Goal: Information Seeking & Learning: Find specific page/section

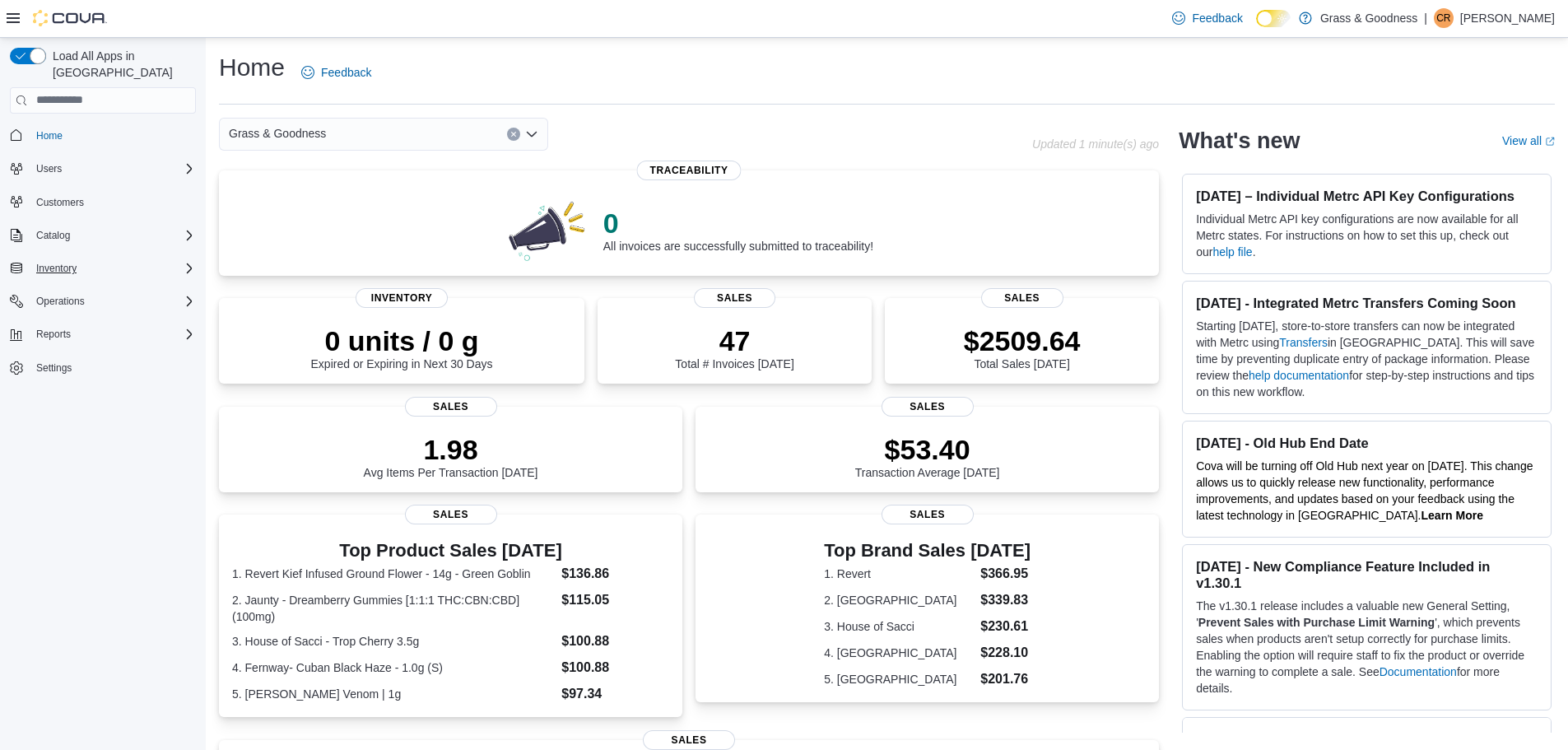
click at [86, 259] on div "Inventory" at bounding box center [113, 268] width 166 height 19
click at [108, 331] on span "Inventory Manager (Classic)" at bounding box center [92, 338] width 124 height 13
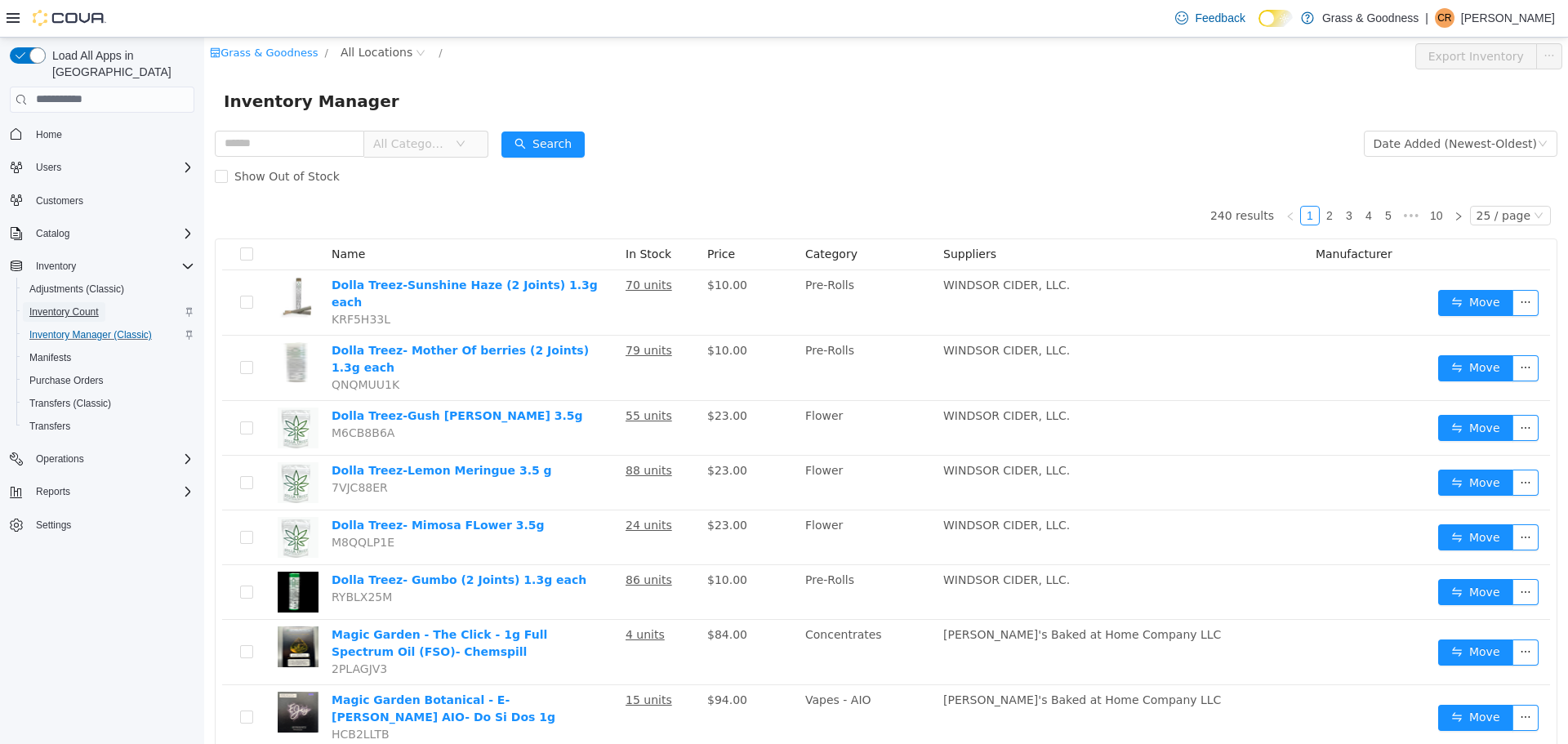
click at [51, 305] on span "Inventory Count" at bounding box center [64, 312] width 70 height 13
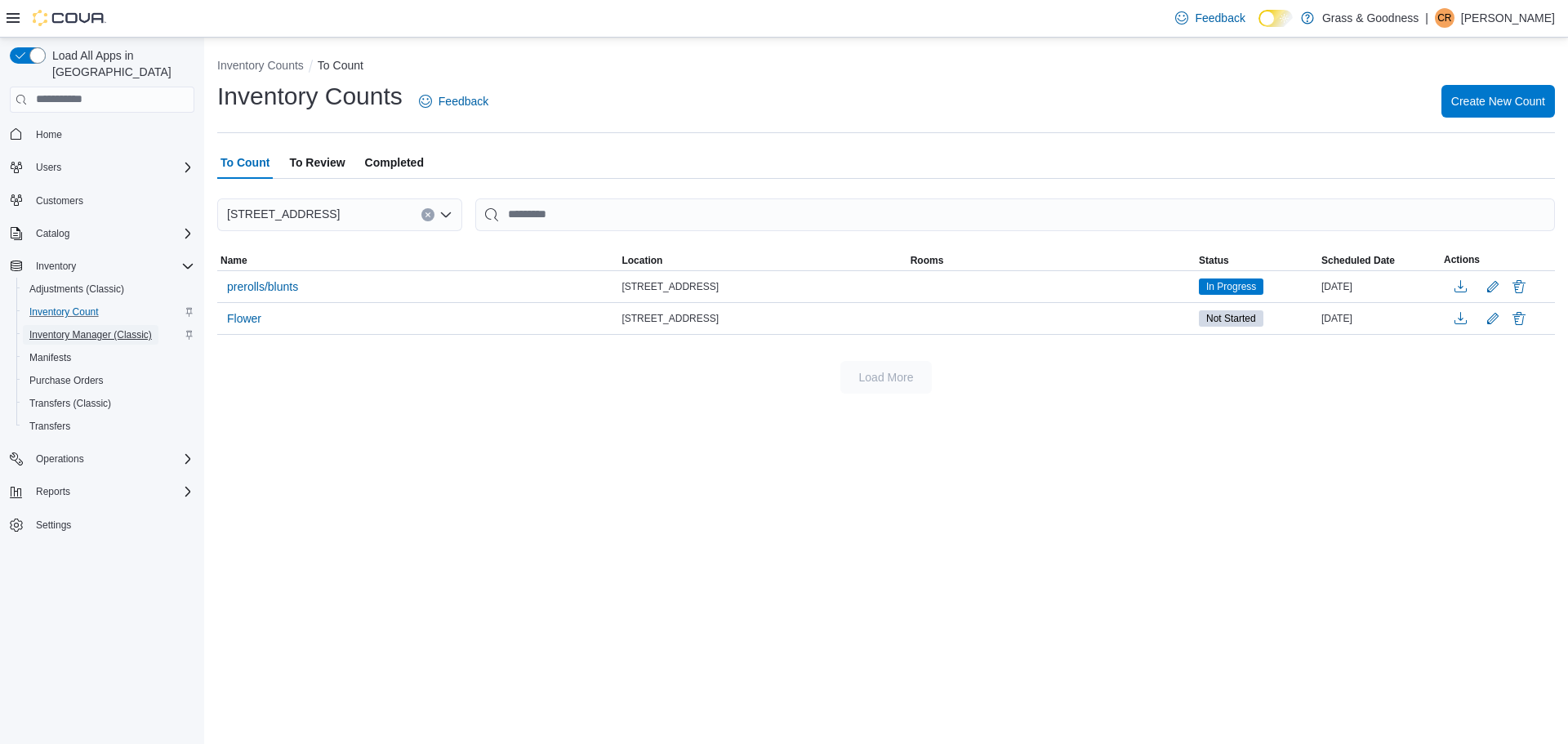
click at [66, 328] on span "Inventory Manager (Classic)" at bounding box center [91, 335] width 123 height 13
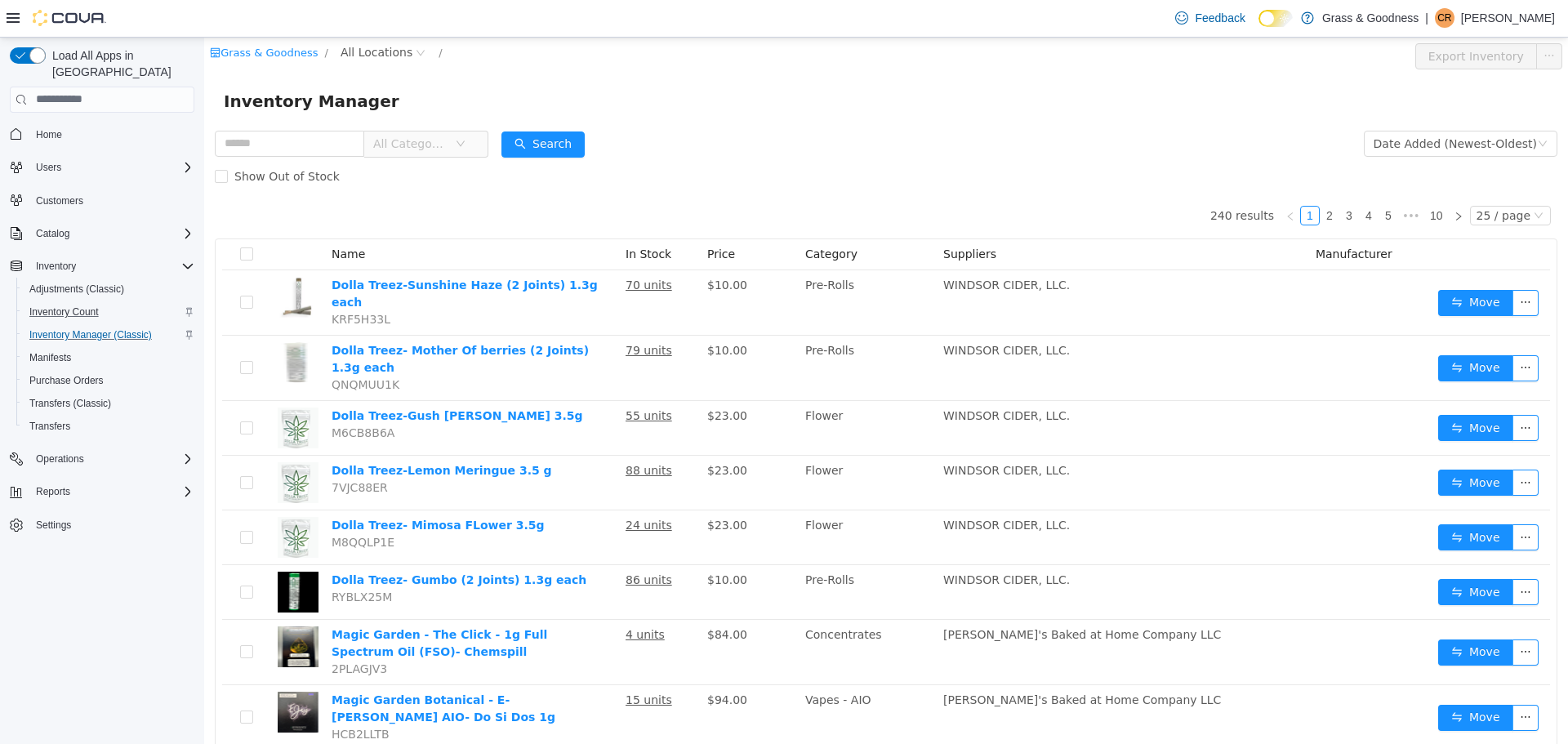
click at [455, 137] on span "All Categories" at bounding box center [414, 142] width 82 height 25
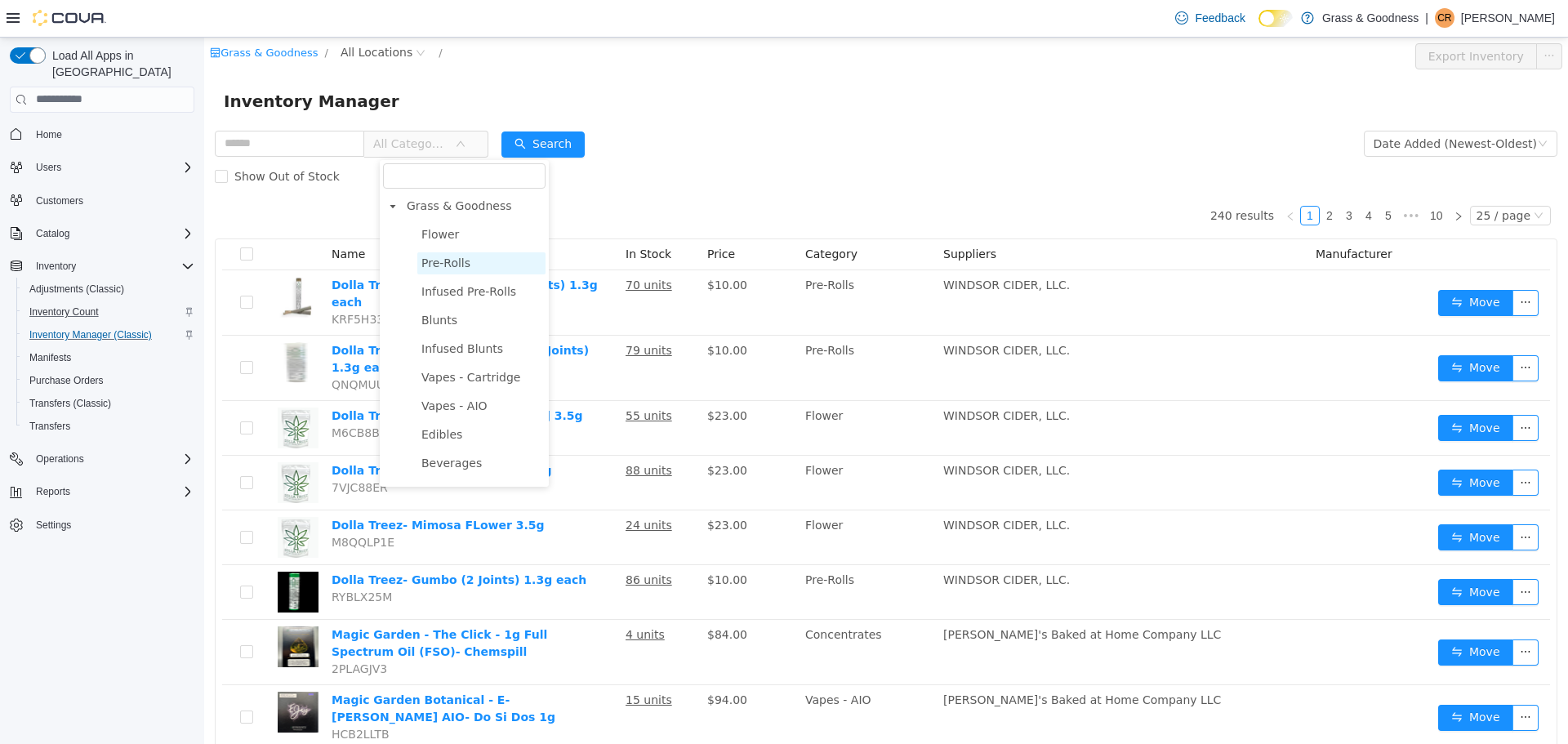
click at [440, 261] on span "Pre-Rolls" at bounding box center [445, 262] width 49 height 13
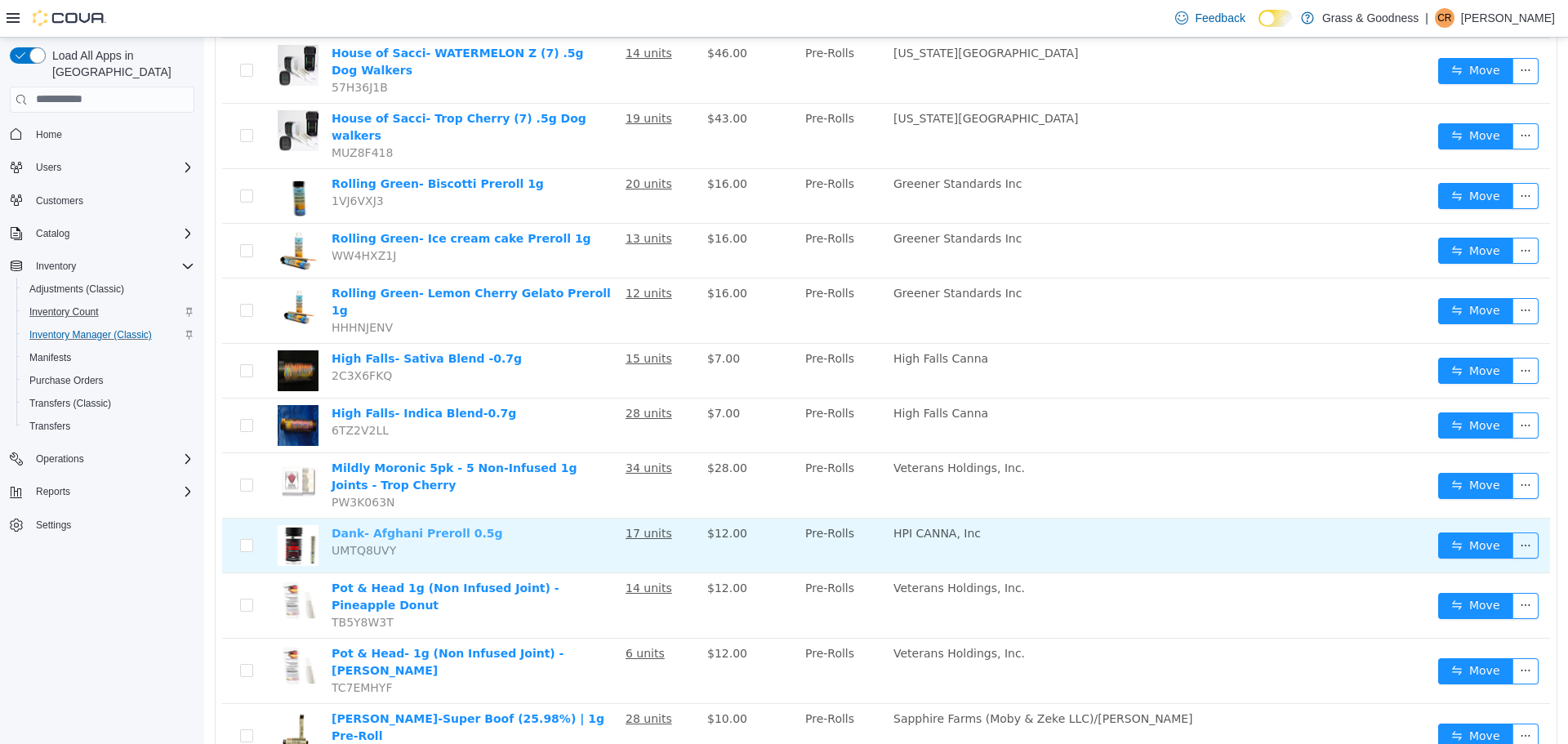
scroll to position [951, 0]
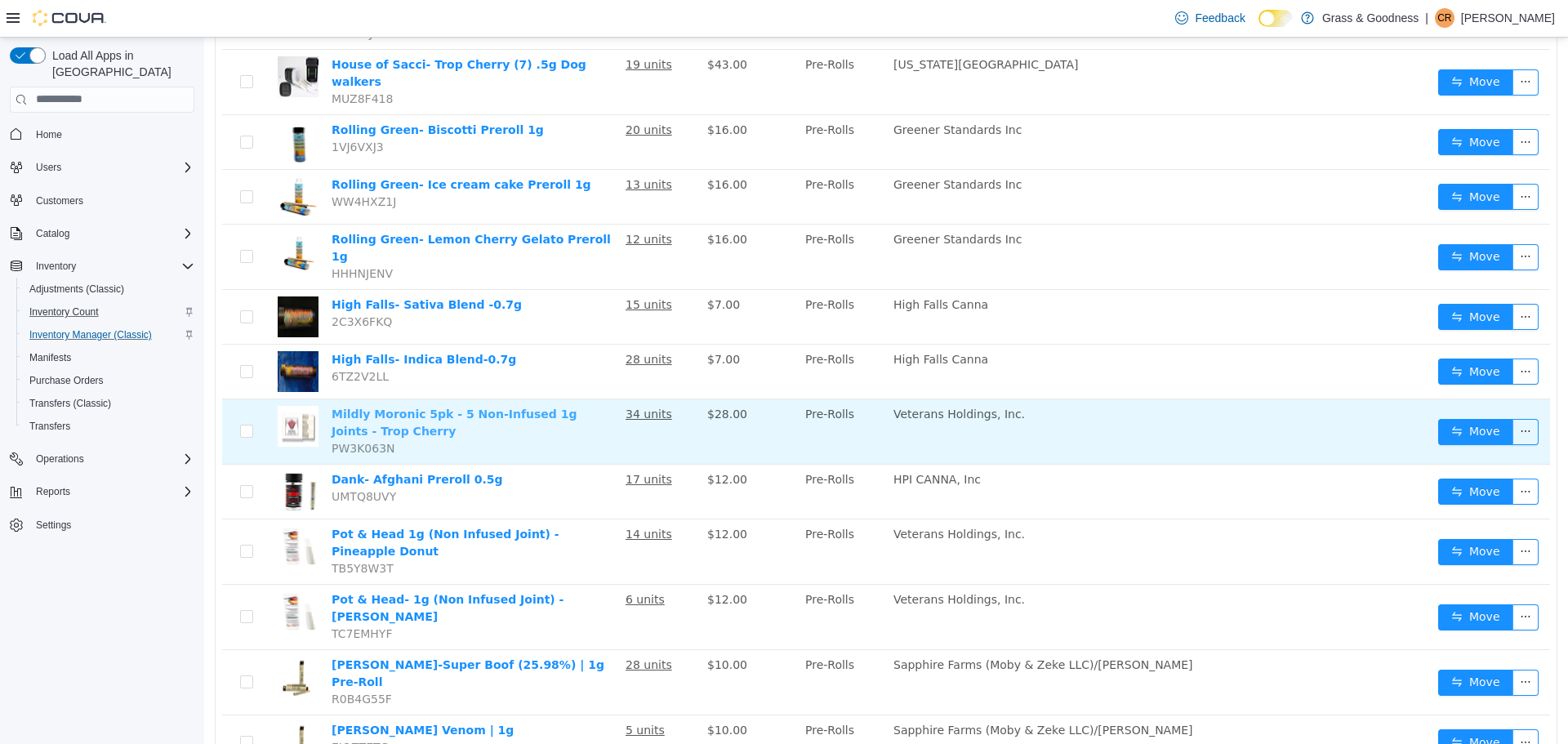
click at [487, 406] on link "Mildly Moronic 5pk - 5 Non-Infused 1g Joints - Trop Cherry" at bounding box center [453, 421] width 245 height 30
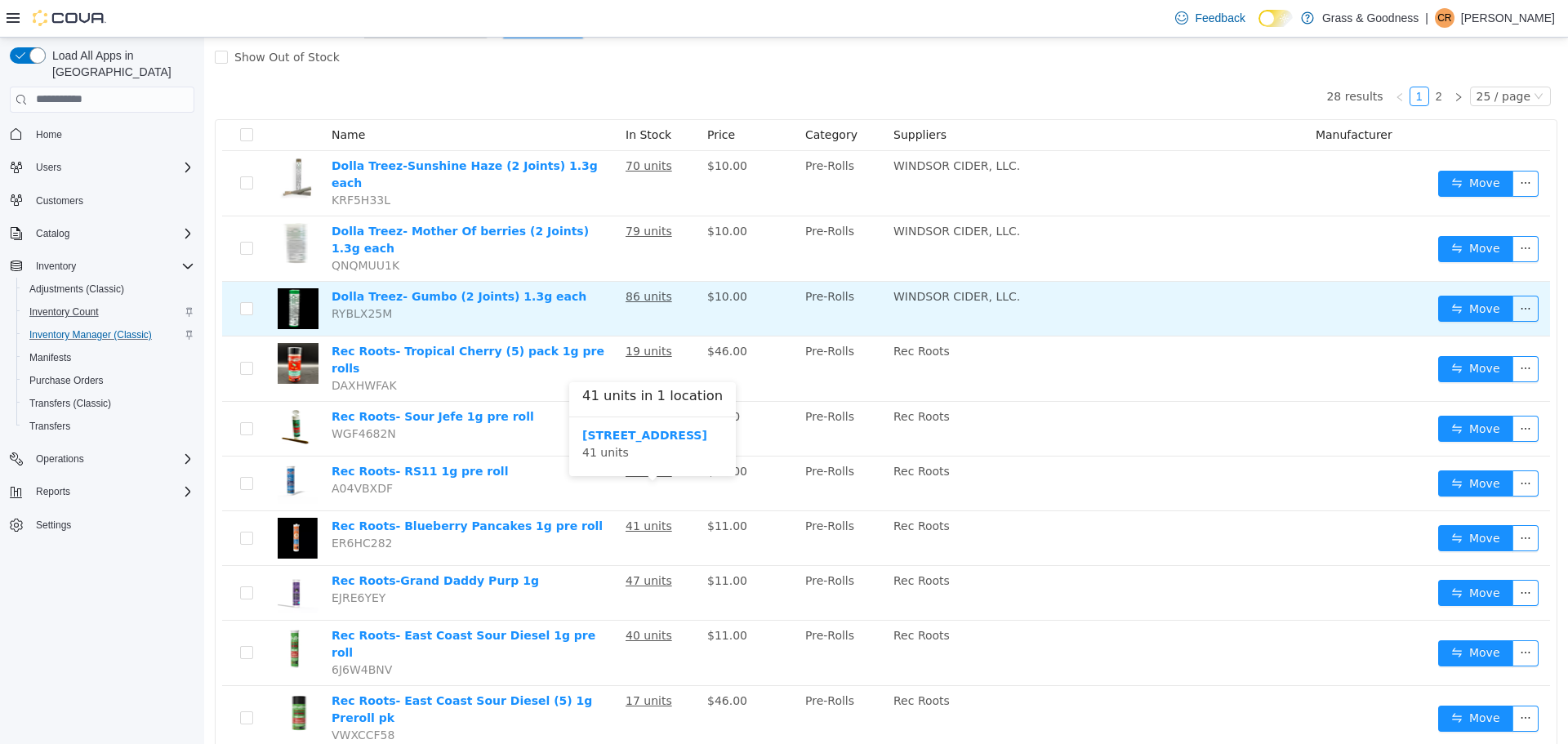
scroll to position [0, 0]
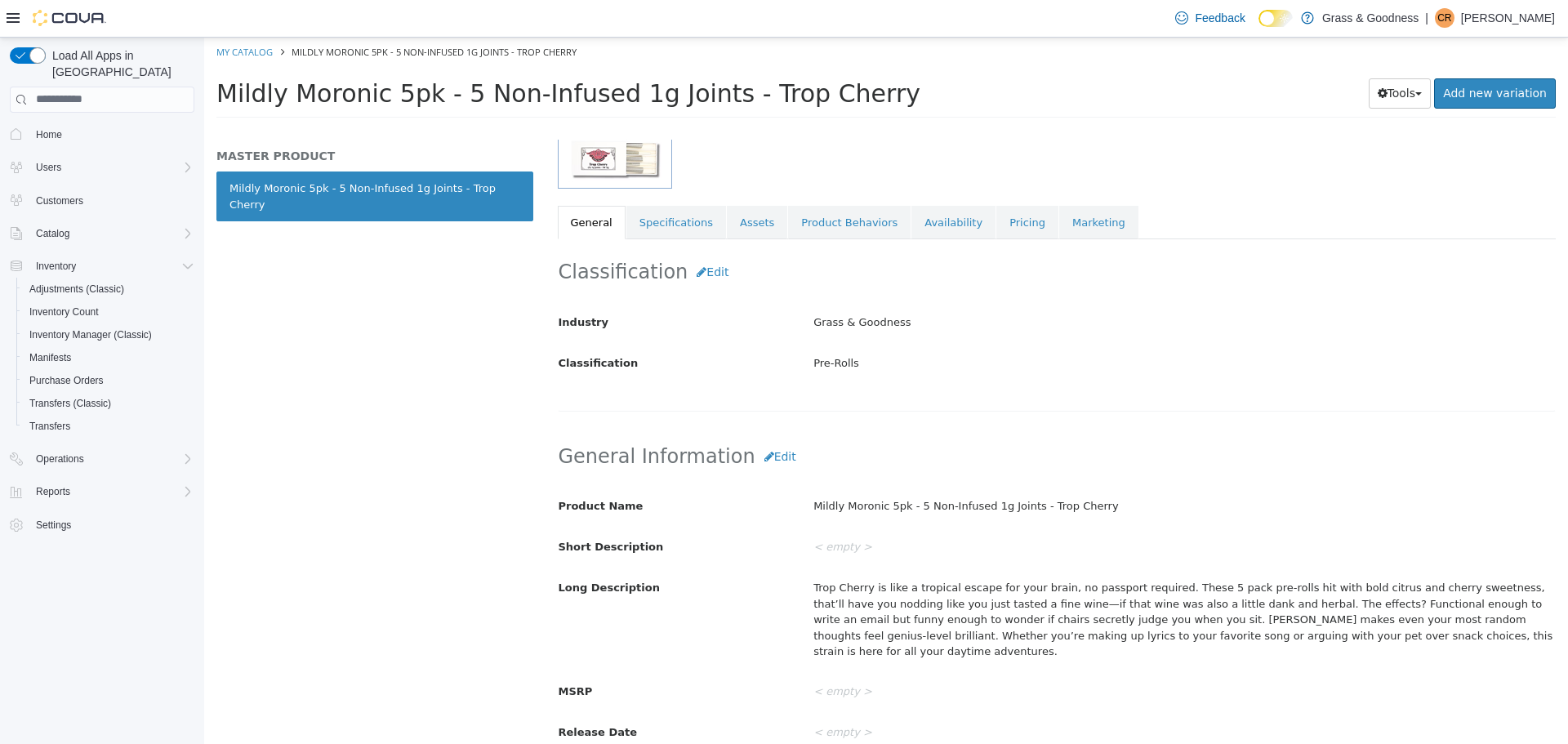
scroll to position [245, 0]
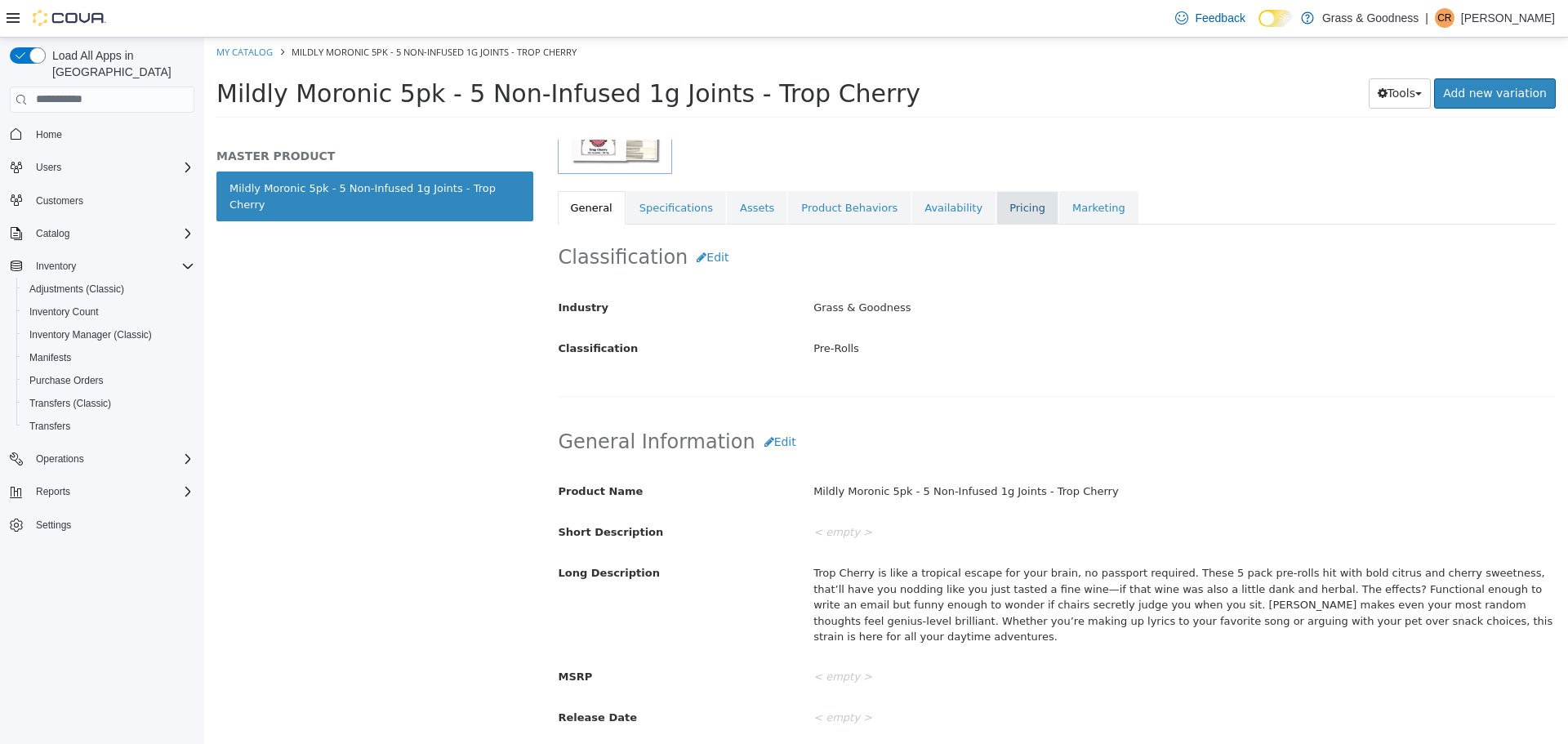
click at [996, 209] on link "Pricing" at bounding box center [1028, 206] width 62 height 34
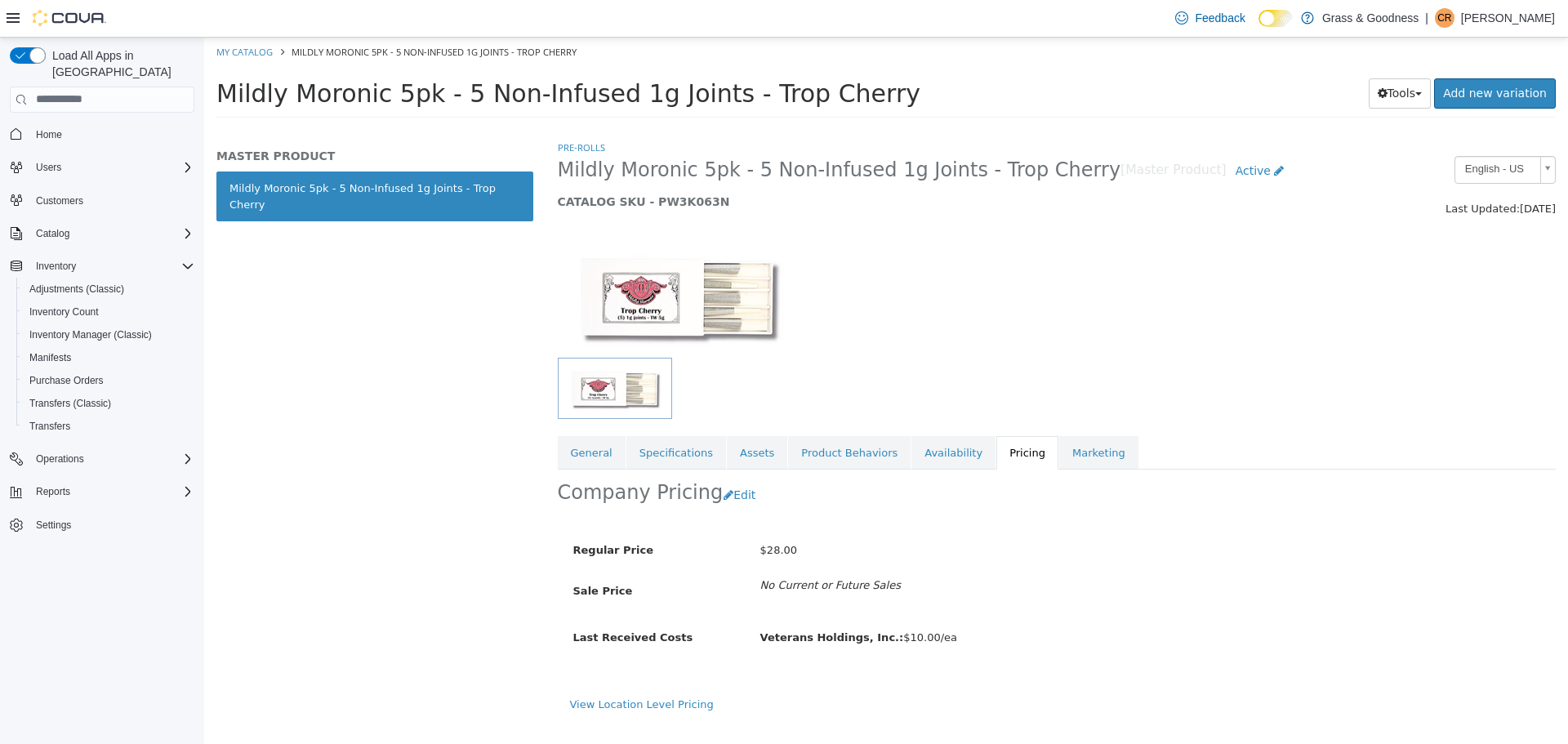
drag, startPoint x: 1122, startPoint y: 268, endPoint x: 1125, endPoint y: 251, distance: 17.3
click at [1125, 264] on div at bounding box center [1057, 287] width 1023 height 139
